Goal: Navigation & Orientation: Find specific page/section

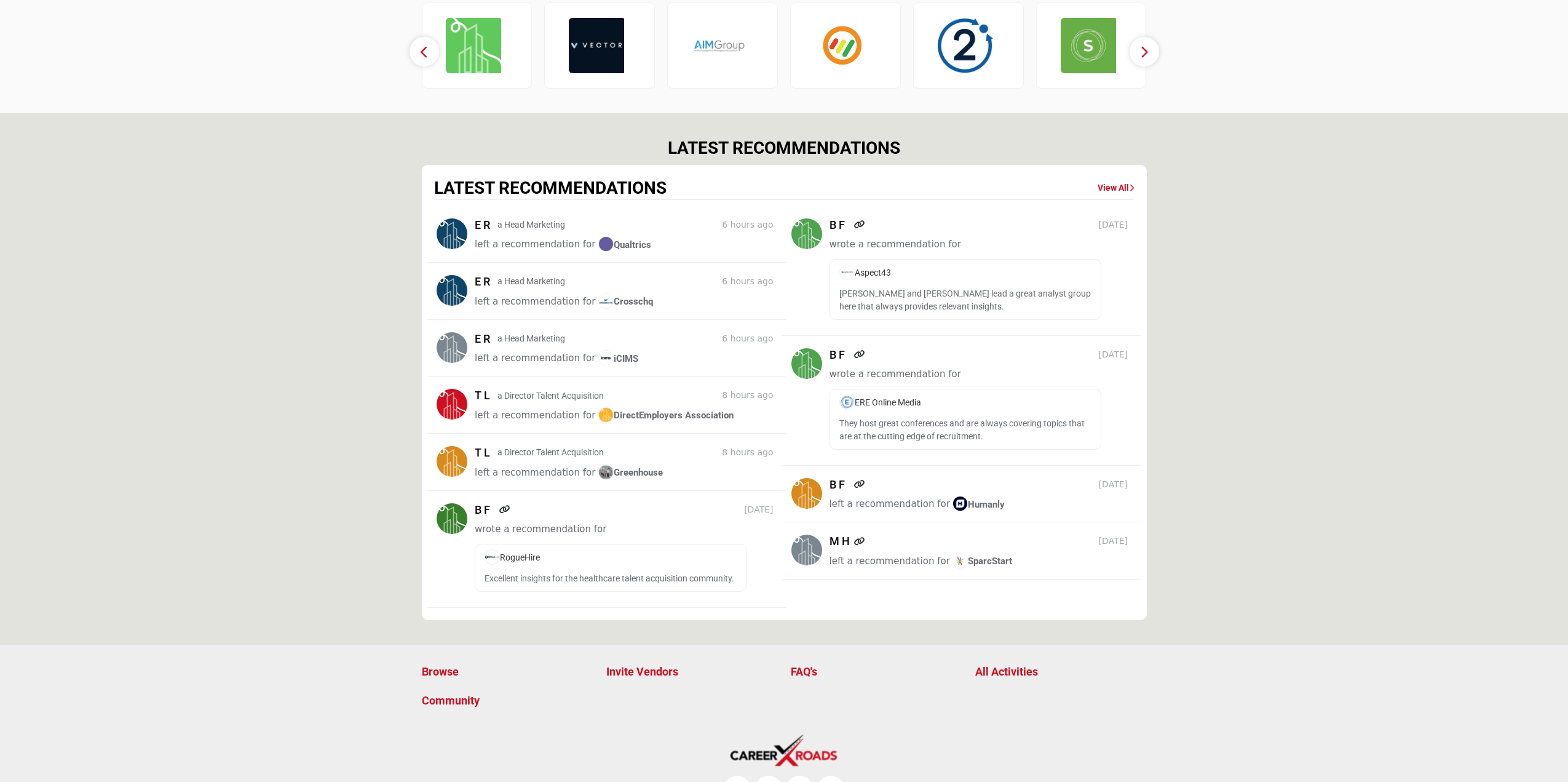
scroll to position [1454, 0]
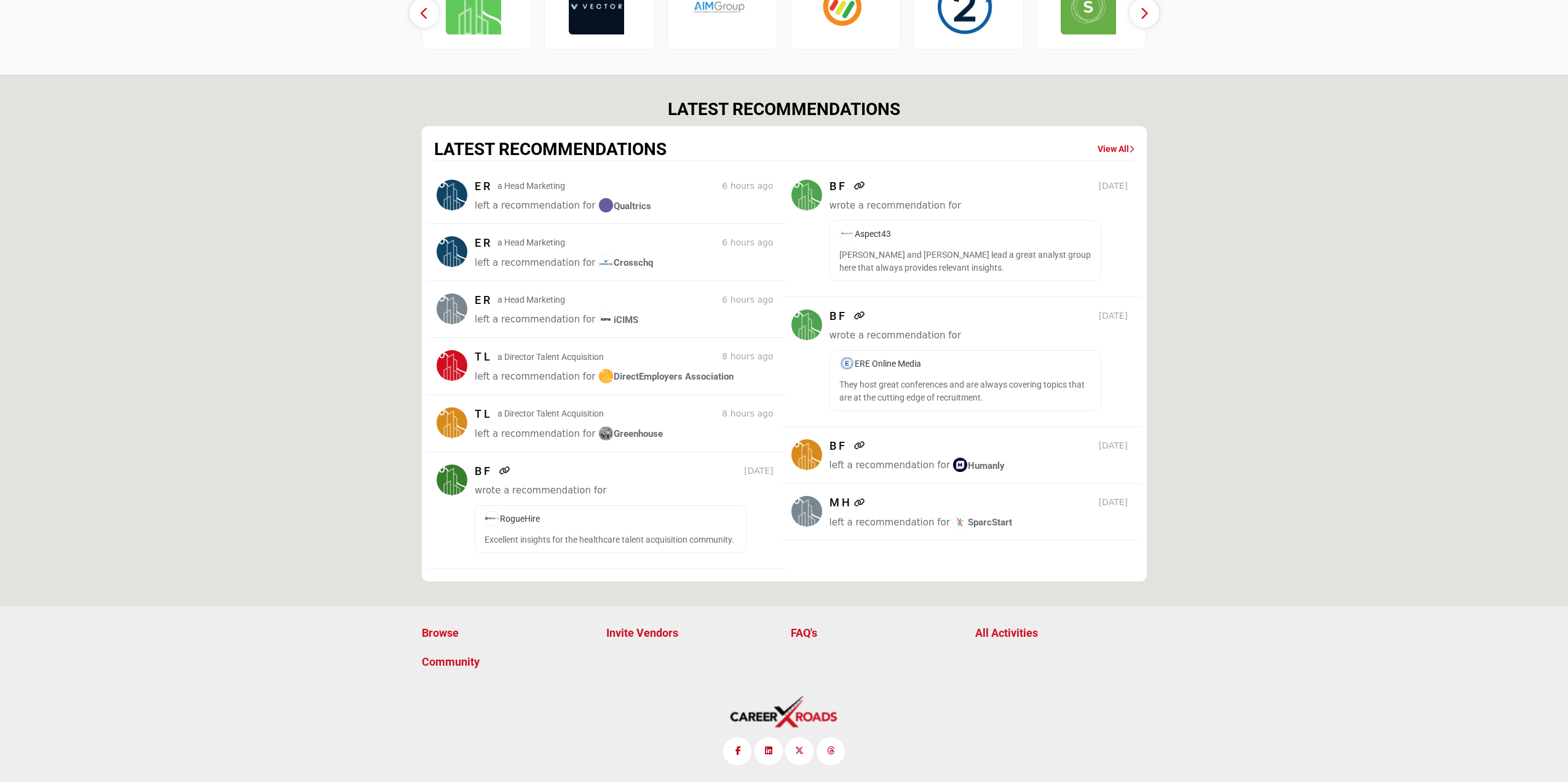
click at [276, 412] on section "LATEST RECOMMENDATIONS LATEST RECOMMENDATIONS View All E R a Head Marketing 6 h…" at bounding box center [784, 339] width 1568 height 531
click at [1307, 344] on section "LATEST RECOMMENDATIONS LATEST RECOMMENDATIONS View All E R a Head Marketing 6 h…" at bounding box center [784, 339] width 1568 height 531
click at [1103, 145] on link "View All" at bounding box center [1116, 150] width 37 height 12
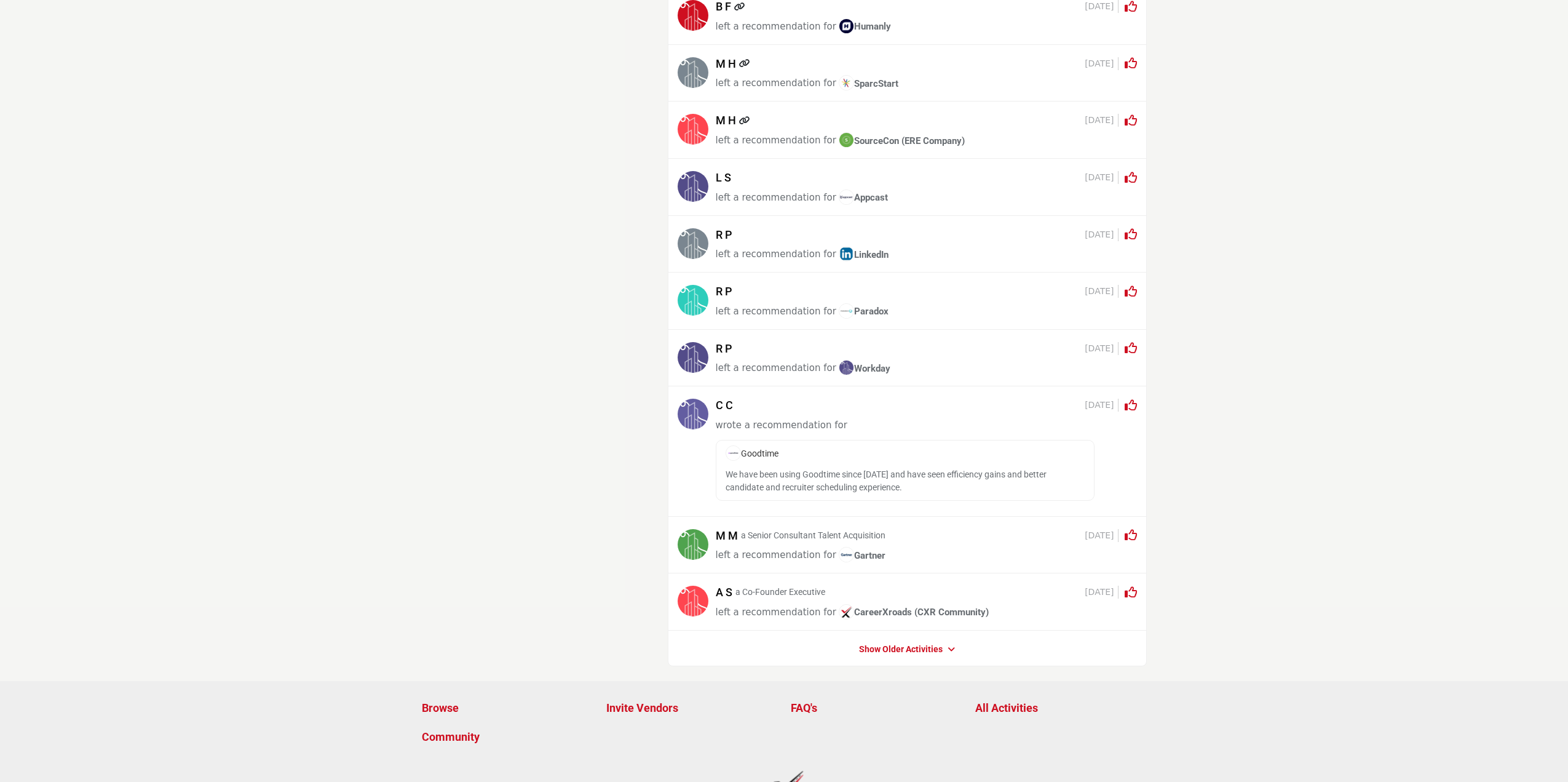
scroll to position [866, 0]
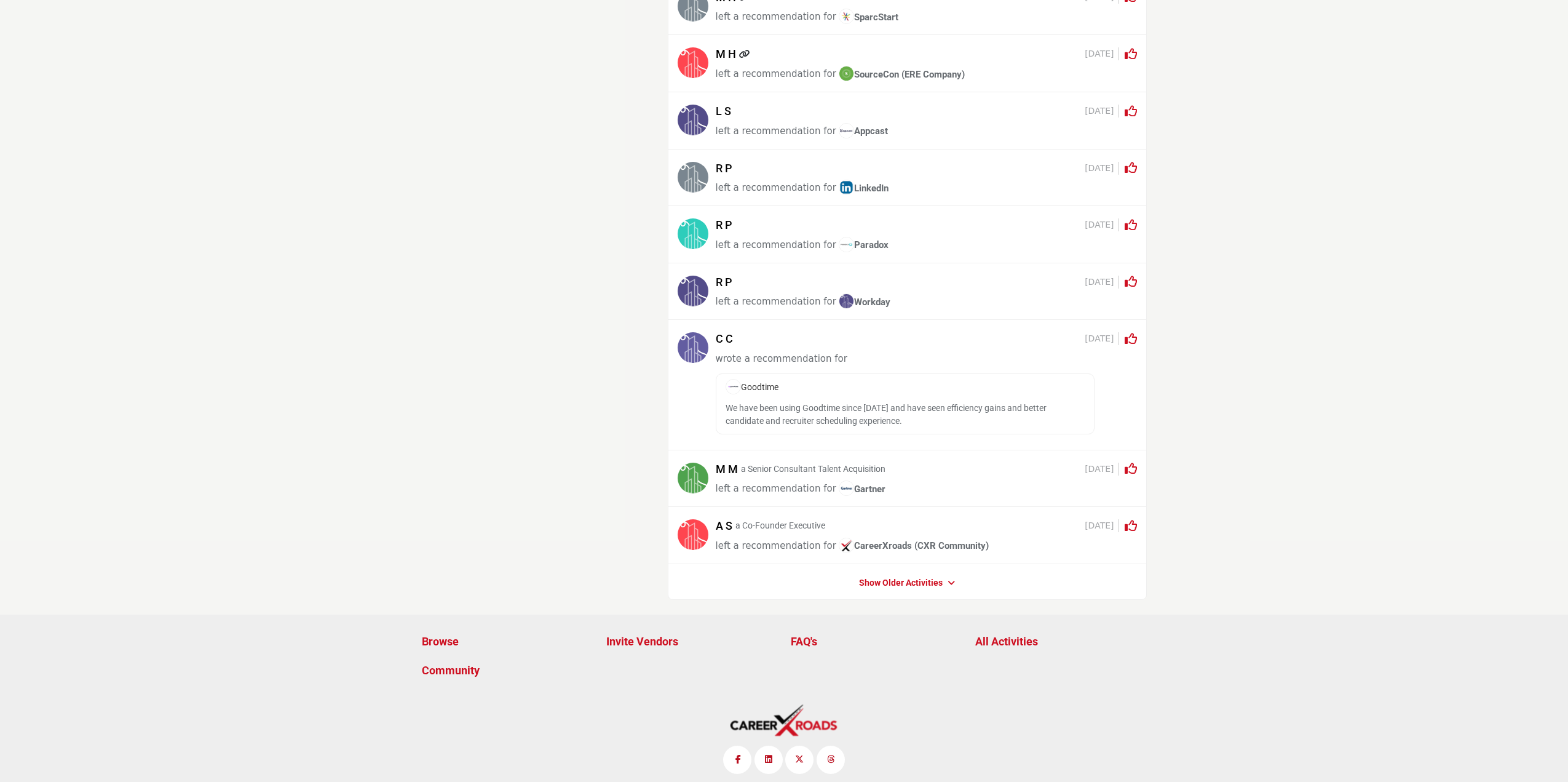
click at [909, 579] on link "Show Older Activities" at bounding box center [901, 583] width 84 height 12
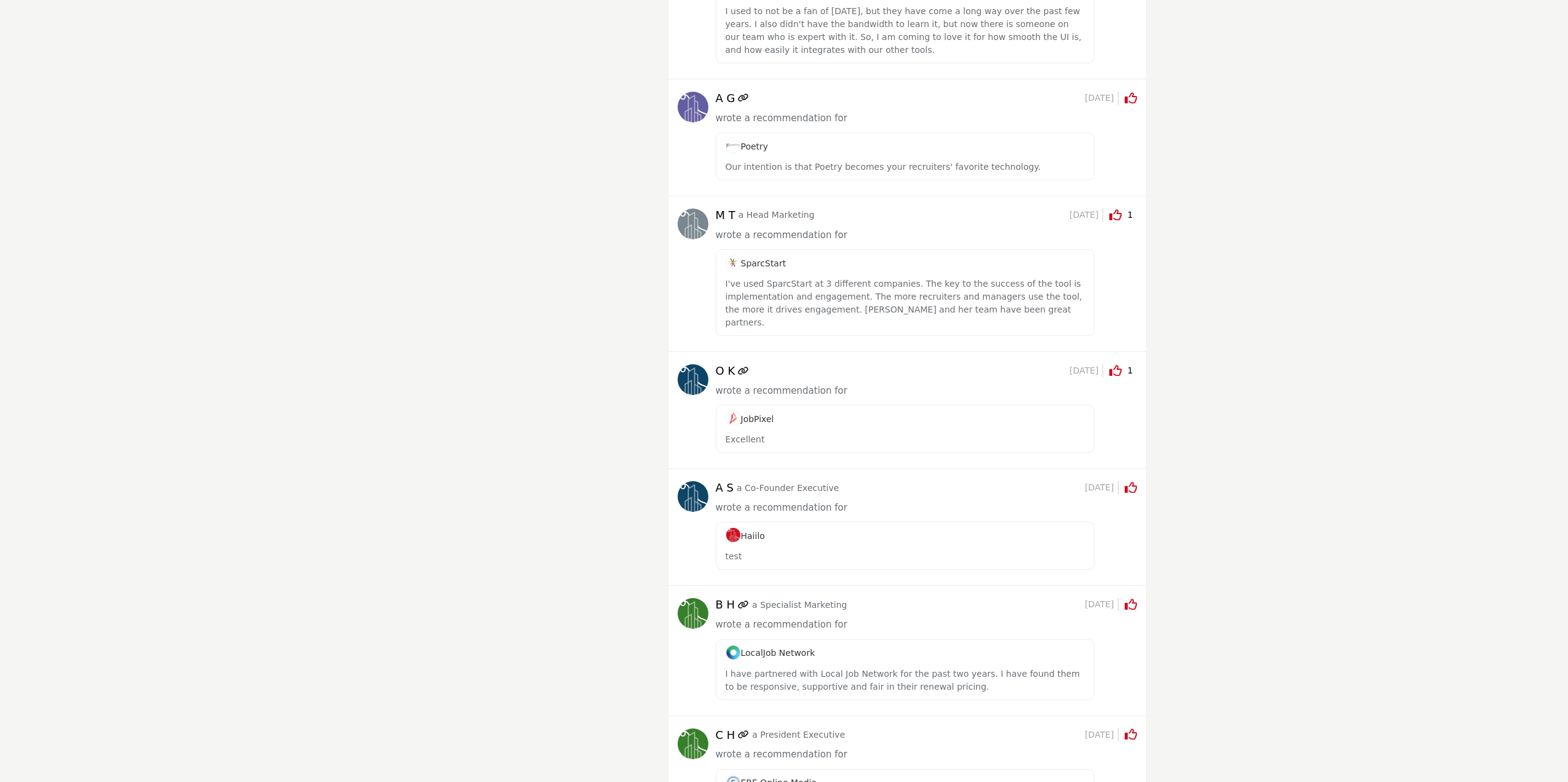
scroll to position [5842, 0]
